Goal: Task Accomplishment & Management: Manage account settings

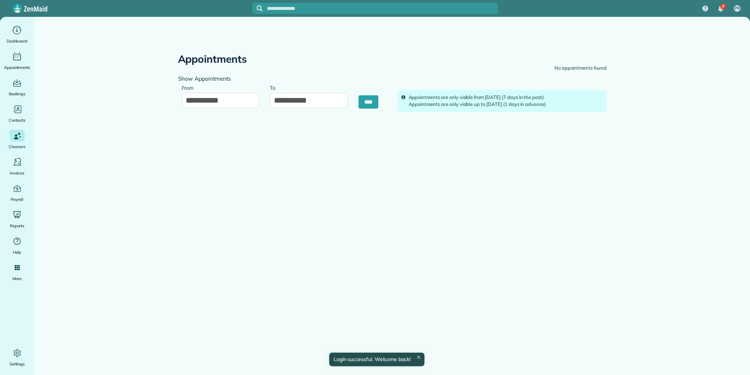
type input "**********"
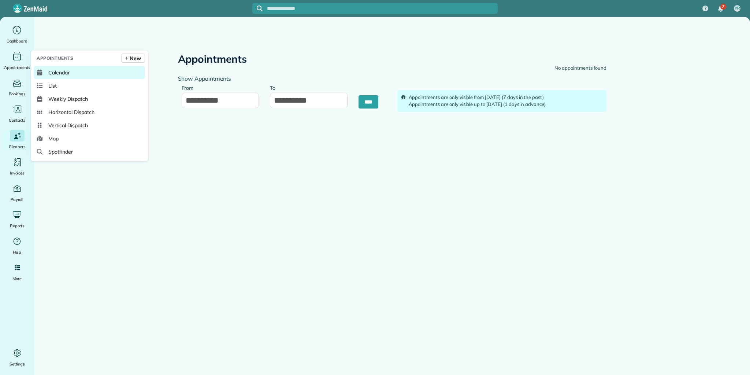
click at [59, 71] on span "Calendar" at bounding box center [58, 72] width 21 height 7
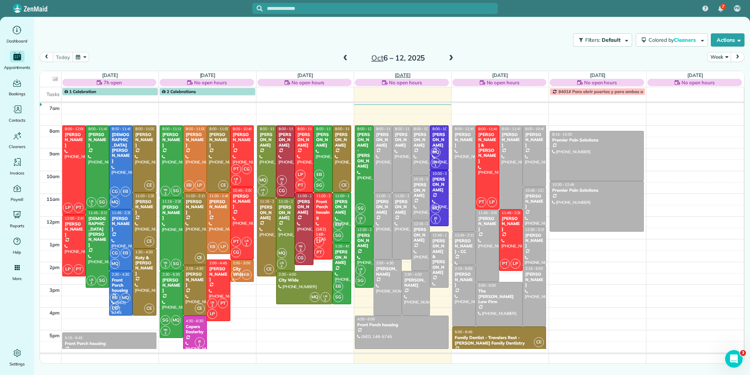
click at [404, 73] on link "[DATE]" at bounding box center [403, 75] width 16 height 6
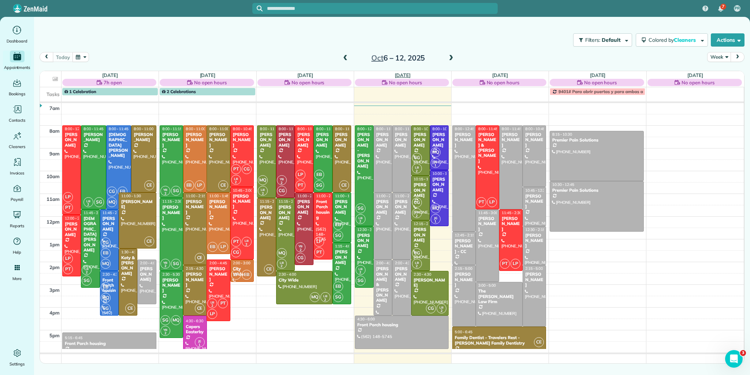
click at [402, 73] on link "Thu 10/9" at bounding box center [403, 75] width 16 height 6
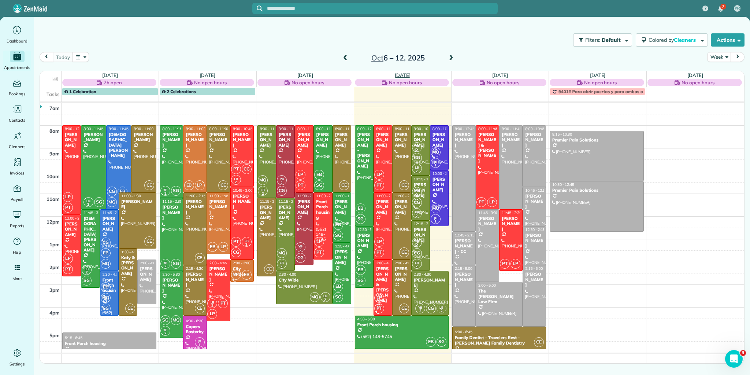
click at [407, 74] on link "[DATE]" at bounding box center [403, 75] width 16 height 6
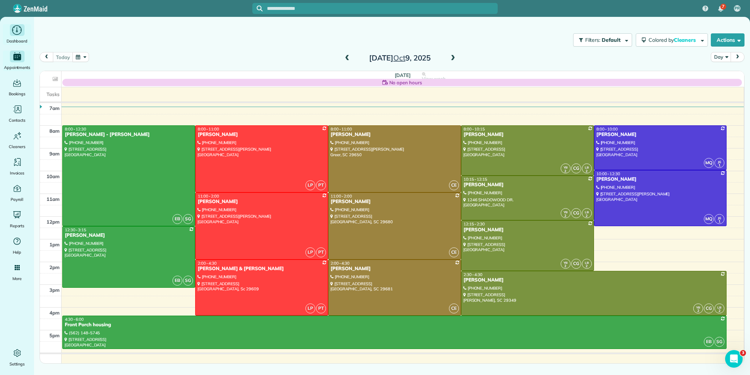
click at [14, 34] on icon "Main" at bounding box center [16, 30] width 11 height 11
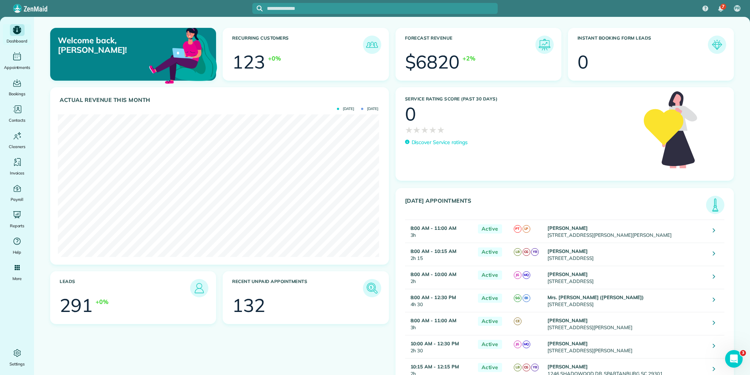
click at [713, 206] on img at bounding box center [715, 204] width 17 height 17
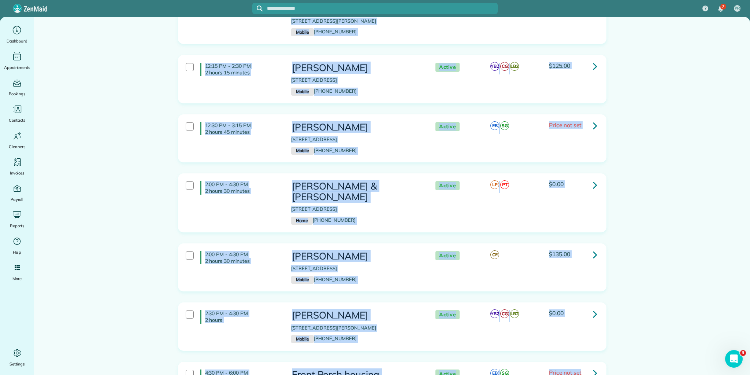
scroll to position [622, 0]
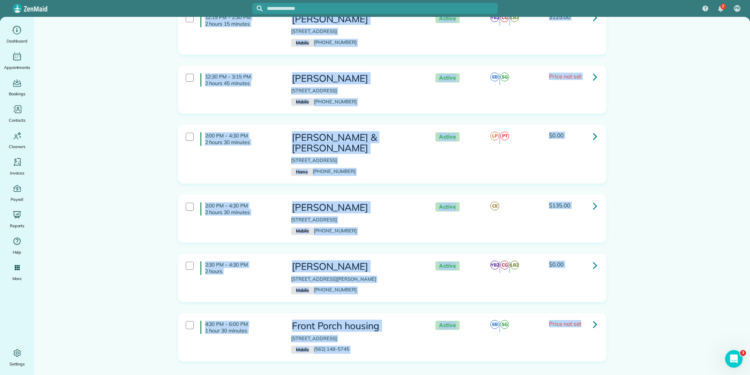
drag, startPoint x: 203, startPoint y: 93, endPoint x: 727, endPoint y: 382, distance: 598.5
click at [727, 374] on html "7 PR Dashboard Appointments Bookings Contacts Cleaners Invoices Payroll Reports…" at bounding box center [375, 187] width 750 height 375
copy div "8:00 AM - 11:00 AM 3 hours Donna Hooten 118 Jessen Dr Greenville SC 29607 Mobil…"
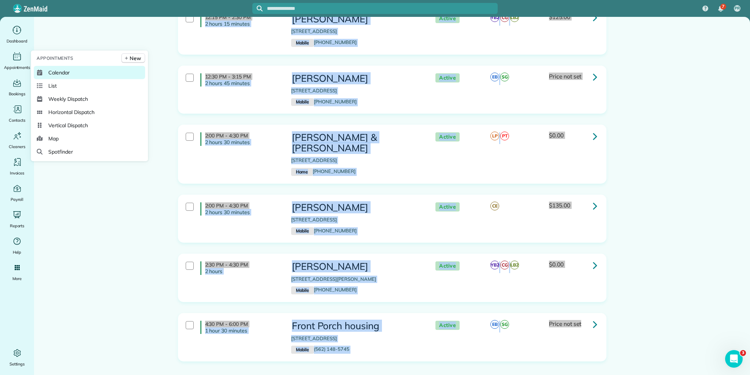
click at [58, 72] on span "Calendar" at bounding box center [58, 72] width 21 height 7
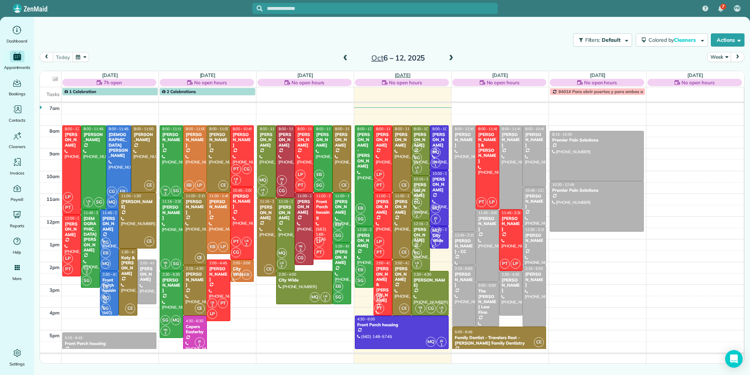
click at [398, 74] on link "[DATE]" at bounding box center [403, 75] width 16 height 6
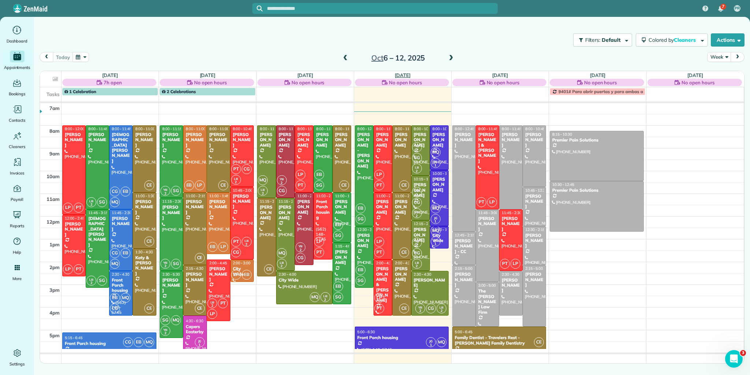
click at [398, 74] on link "[DATE]" at bounding box center [403, 75] width 16 height 6
click at [397, 74] on link "[DATE]" at bounding box center [403, 75] width 16 height 6
